Goal: Find specific page/section: Find specific page/section

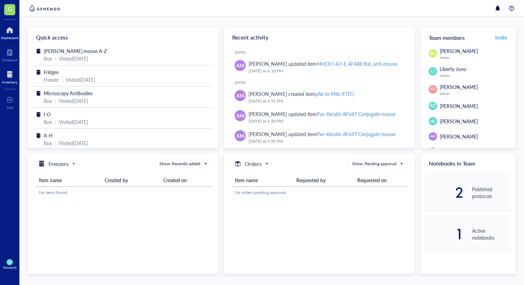
click at [8, 80] on div "Inventory" at bounding box center [9, 82] width 15 height 4
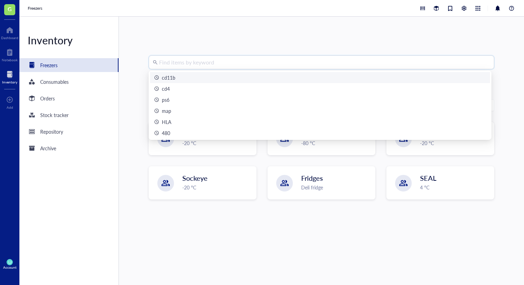
click at [222, 64] on input "search" at bounding box center [324, 62] width 331 height 13
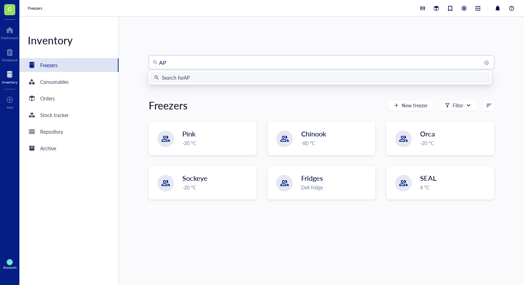
type input "APC"
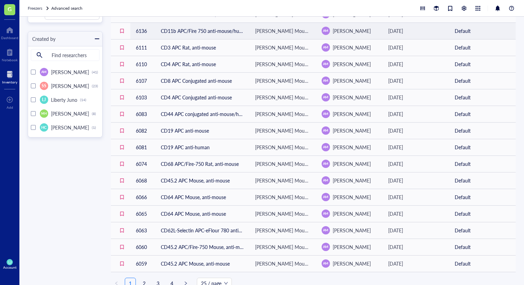
scroll to position [217, 0]
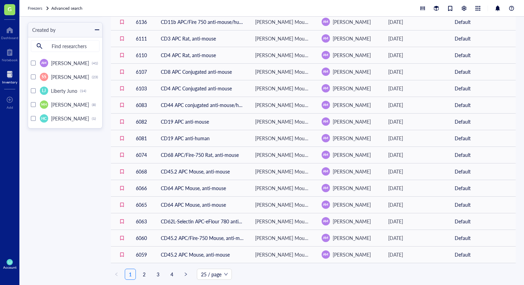
click at [303, 275] on ul "1 2 3 4 25 / page" at bounding box center [313, 274] width 405 height 11
click at [141, 272] on link "2" at bounding box center [144, 274] width 10 height 10
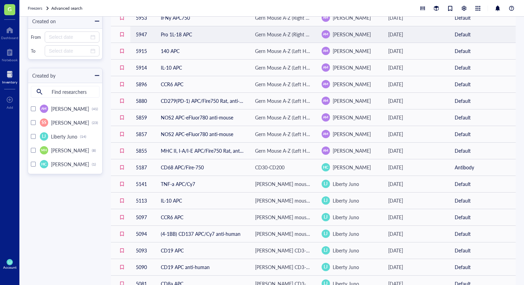
scroll to position [180, 0]
